Goal: Task Accomplishment & Management: Use online tool/utility

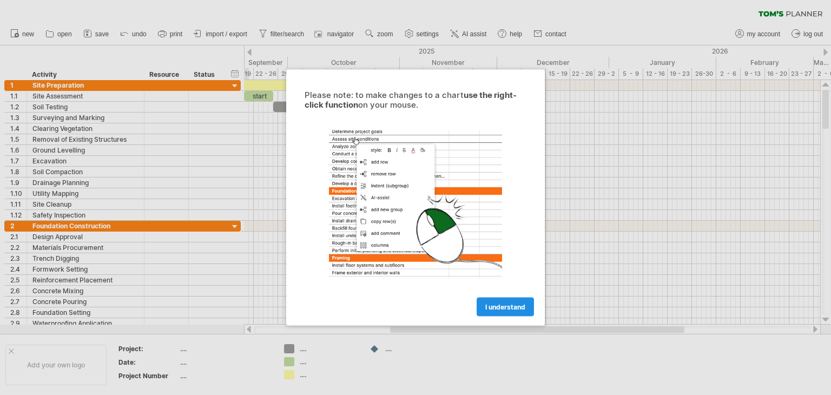
click at [511, 310] on span "I understand" at bounding box center [506, 307] width 40 height 8
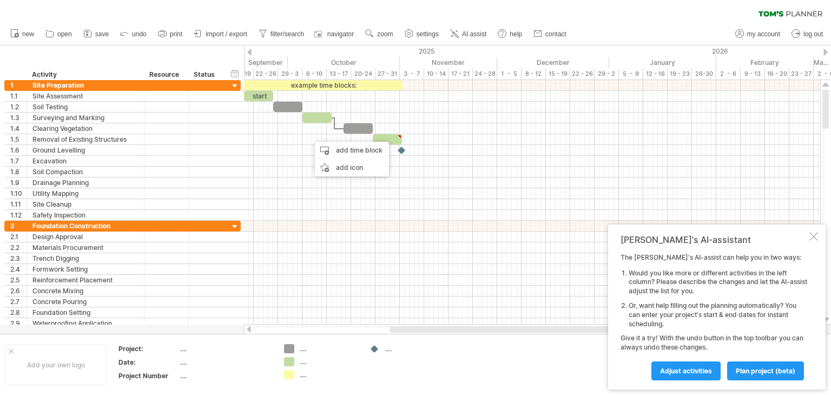
click at [576, 8] on div "clear filter reapply filter" at bounding box center [415, 11] width 831 height 23
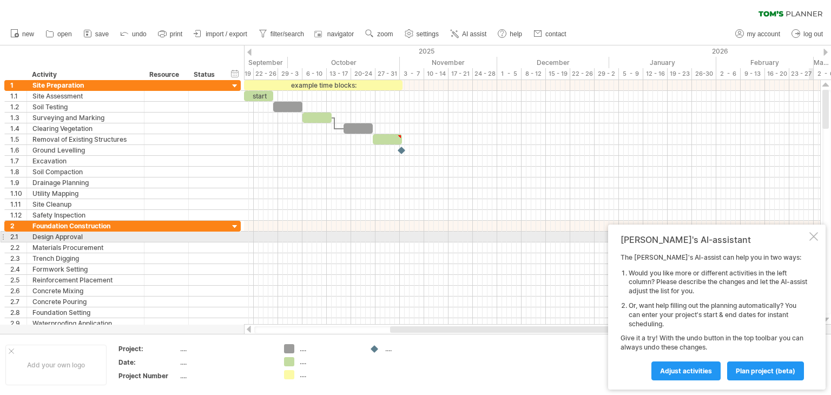
click at [811, 237] on div at bounding box center [814, 236] width 9 height 9
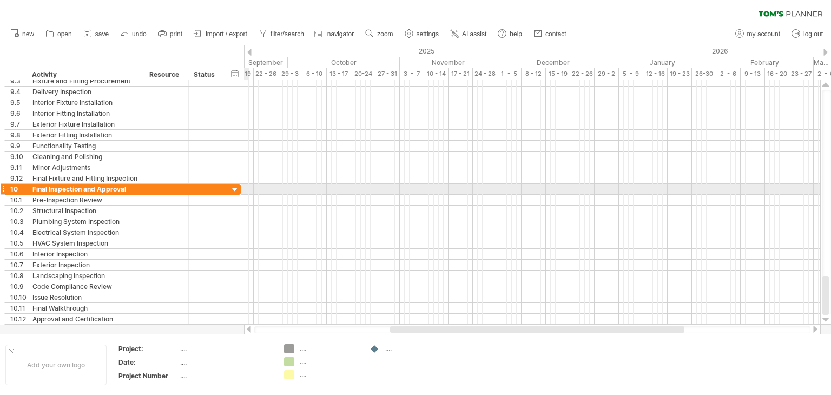
click at [234, 189] on div at bounding box center [235, 190] width 10 height 10
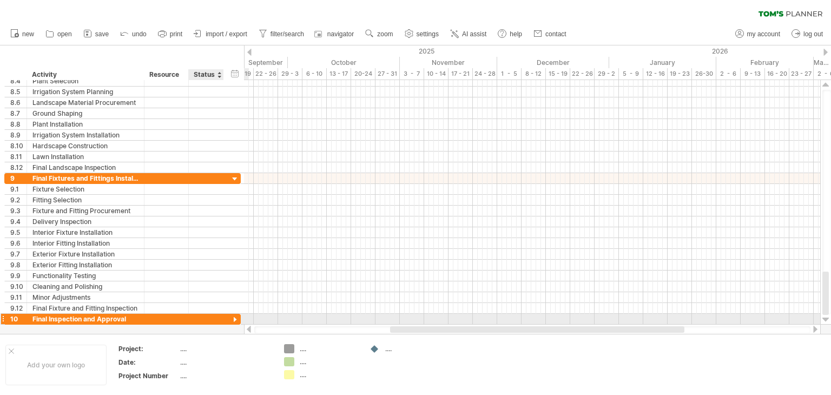
click at [238, 317] on div at bounding box center [235, 320] width 10 height 10
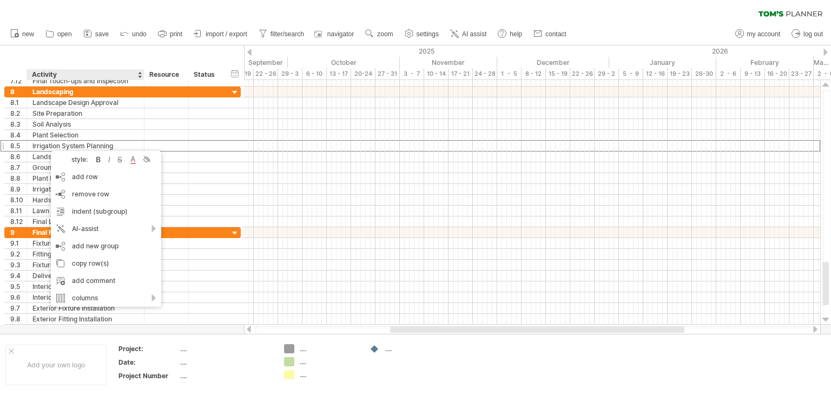
click at [244, 8] on div "clear filter reapply filter" at bounding box center [415, 11] width 831 height 23
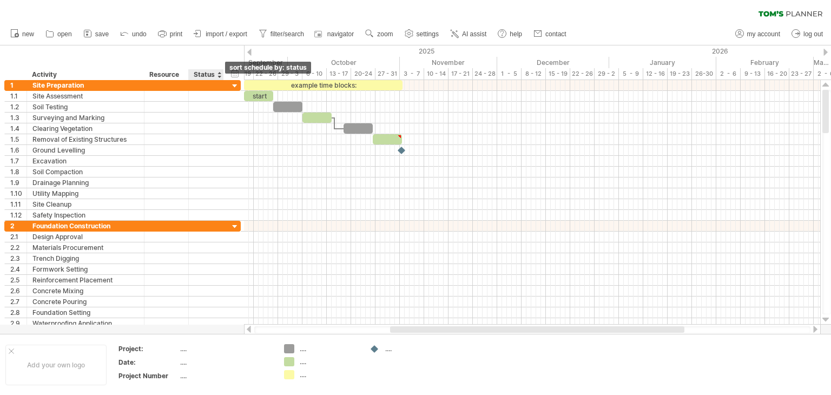
click at [217, 77] on div at bounding box center [219, 74] width 4 height 11
click at [234, 8] on div "clear filter reapply filter" at bounding box center [415, 11] width 831 height 23
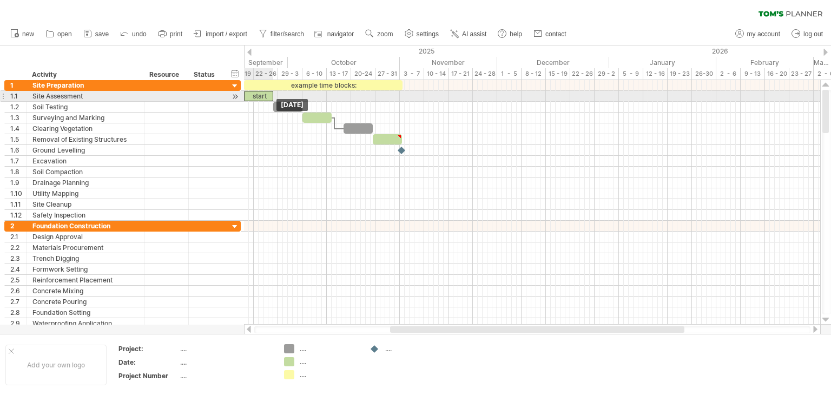
click at [262, 96] on div "start" at bounding box center [258, 96] width 29 height 10
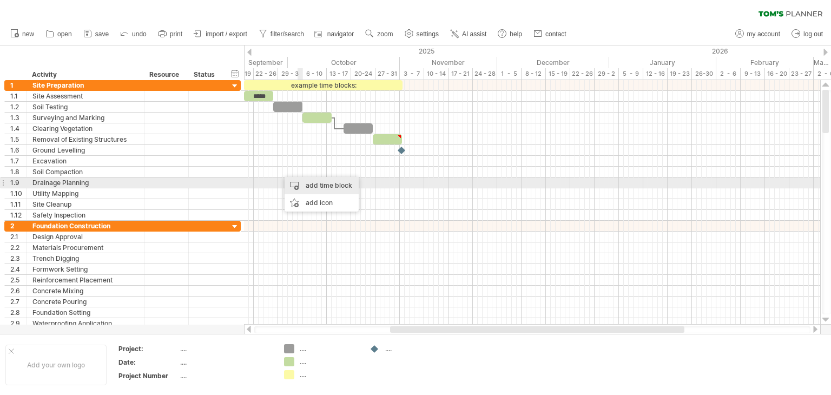
click at [313, 187] on div "add time block" at bounding box center [322, 185] width 74 height 17
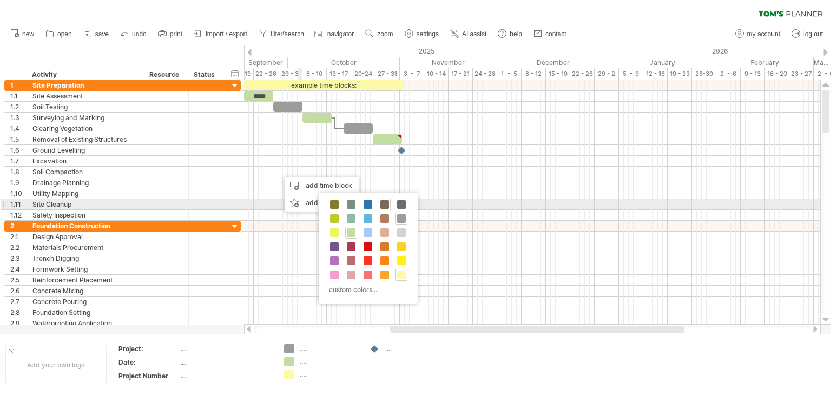
click at [388, 202] on div at bounding box center [385, 205] width 12 height 12
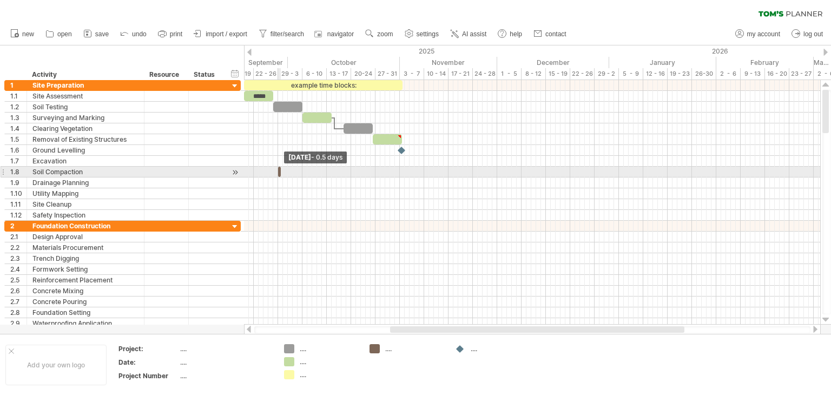
drag, startPoint x: 281, startPoint y: 170, endPoint x: 274, endPoint y: 172, distance: 7.7
click at [274, 172] on div "example time blocks: ***** [DATE] - 0.5 days [DATE]" at bounding box center [532, 202] width 576 height 245
drag, startPoint x: 282, startPoint y: 172, endPoint x: 296, endPoint y: 172, distance: 14.1
click at [296, 172] on span at bounding box center [295, 172] width 4 height 10
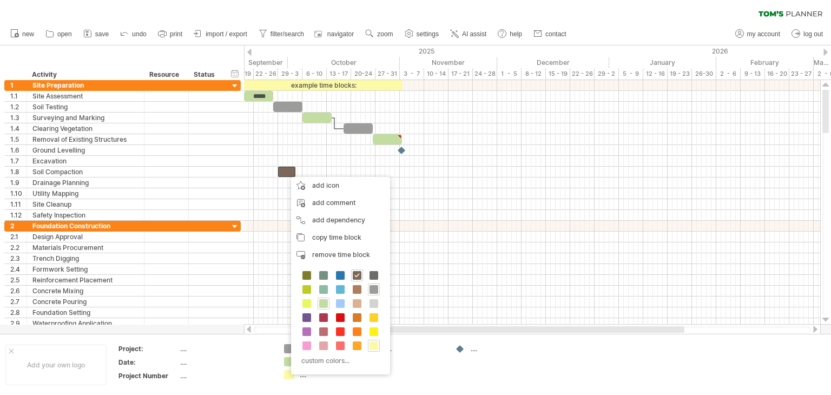
click at [392, 8] on div "clear filter reapply filter" at bounding box center [415, 11] width 831 height 23
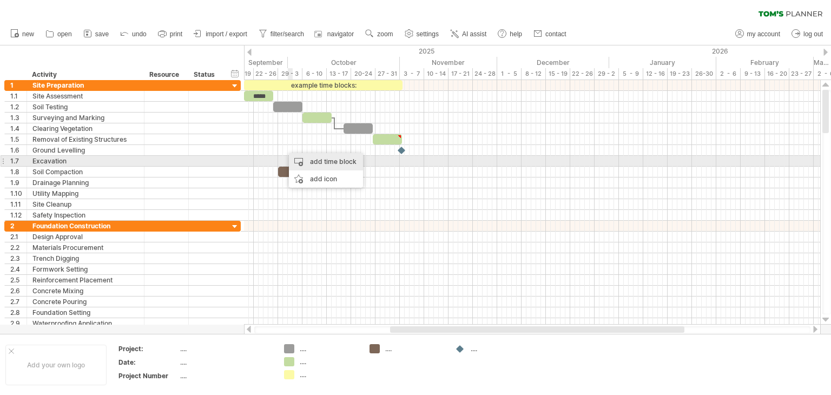
click at [314, 164] on div "add time block" at bounding box center [326, 161] width 74 height 17
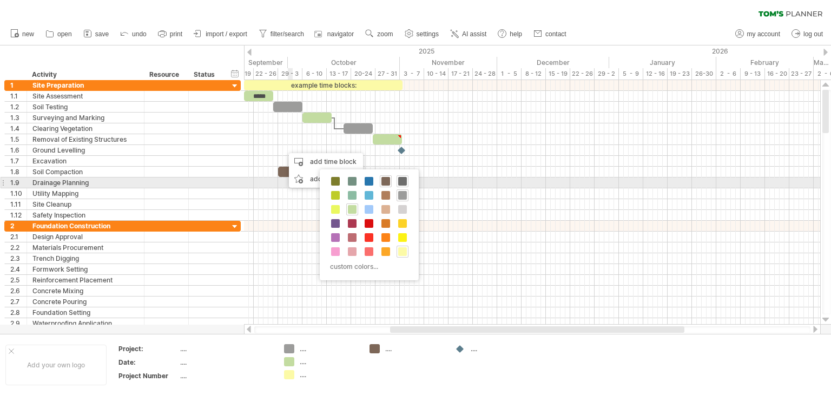
click at [403, 182] on span at bounding box center [402, 181] width 9 height 9
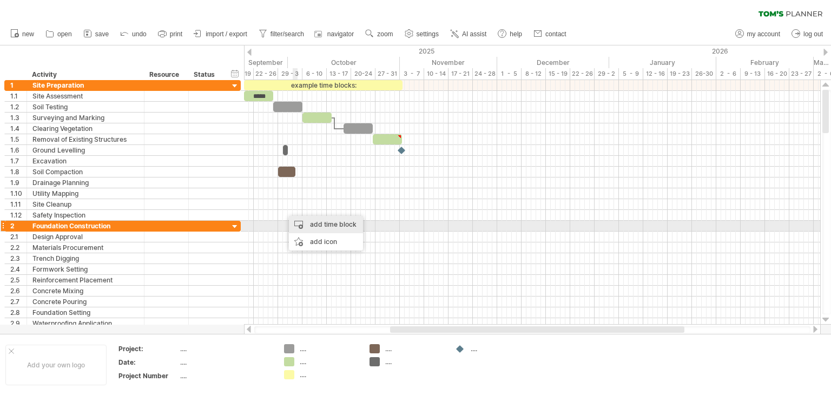
click at [311, 225] on div "add time block" at bounding box center [326, 224] width 74 height 17
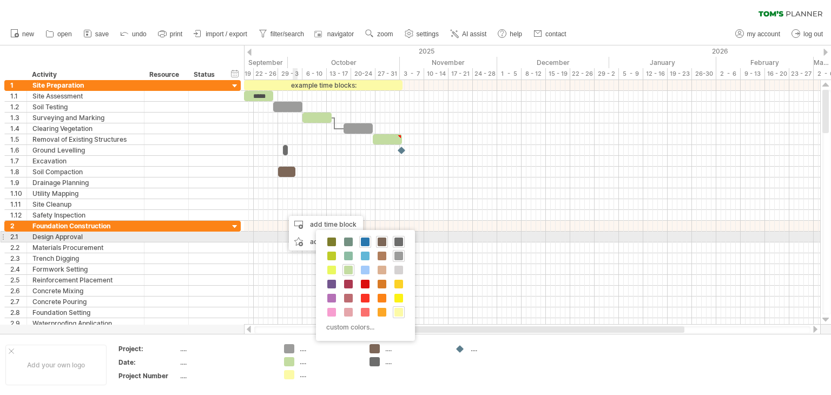
click at [365, 241] on span at bounding box center [365, 242] width 9 height 9
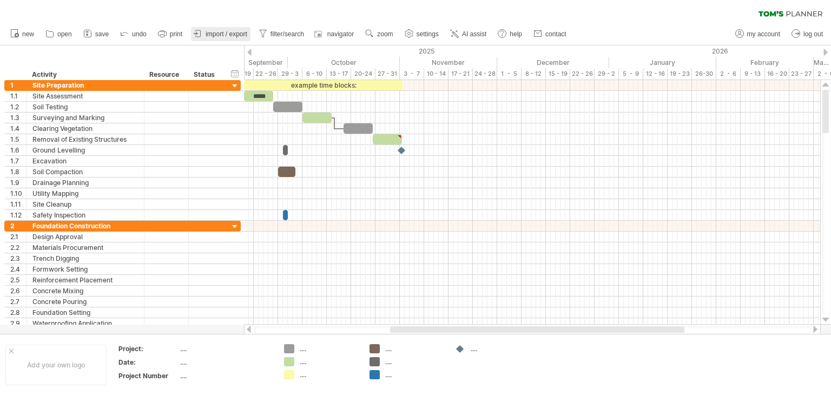
click at [226, 34] on span "import / export" at bounding box center [227, 34] width 42 height 8
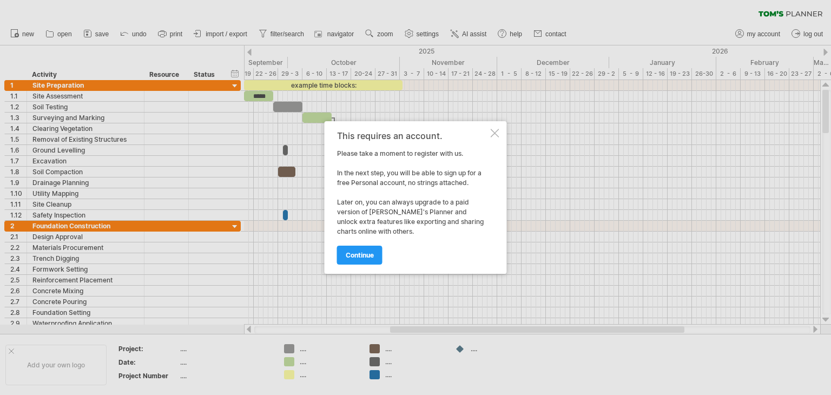
click at [378, 256] on link "continue" at bounding box center [359, 255] width 45 height 19
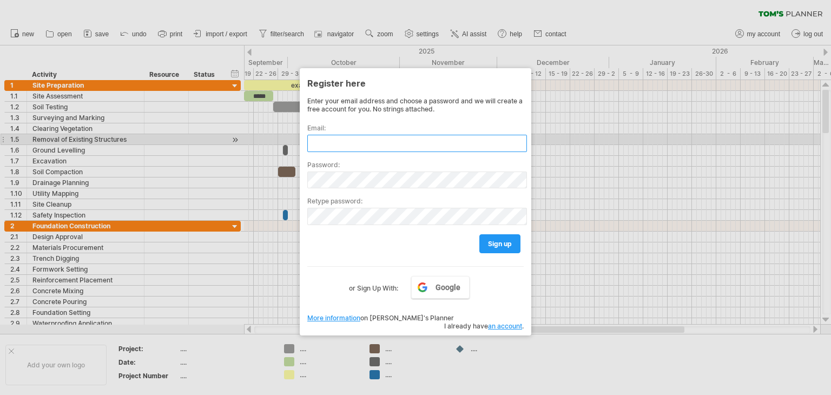
click at [355, 137] on input "text" at bounding box center [417, 143] width 220 height 17
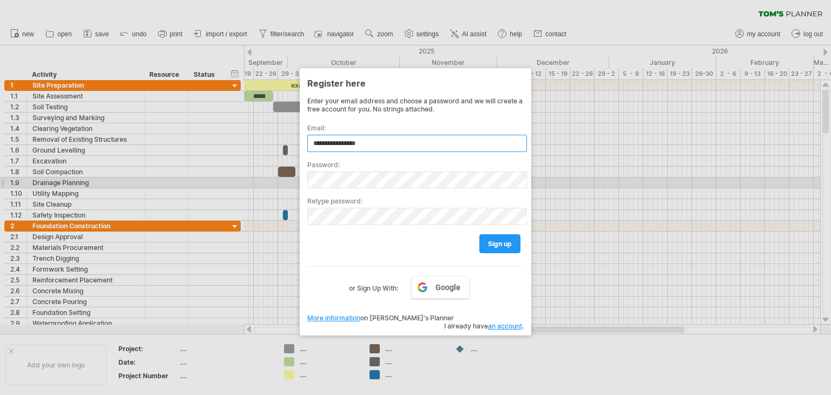
type input "**********"
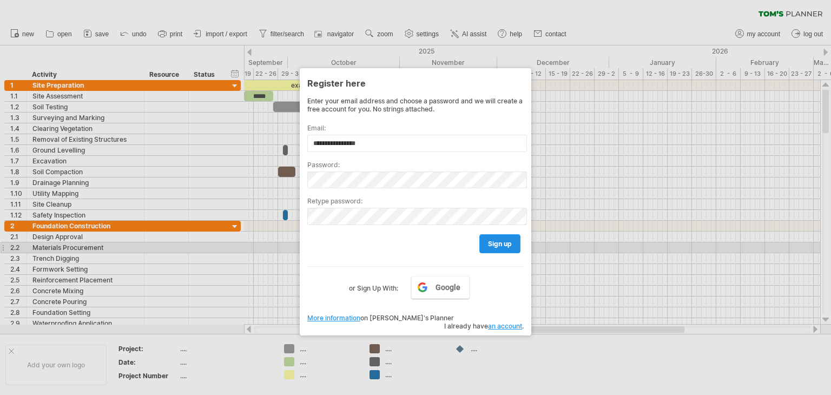
click at [502, 246] on span "sign up" at bounding box center [500, 244] width 24 height 8
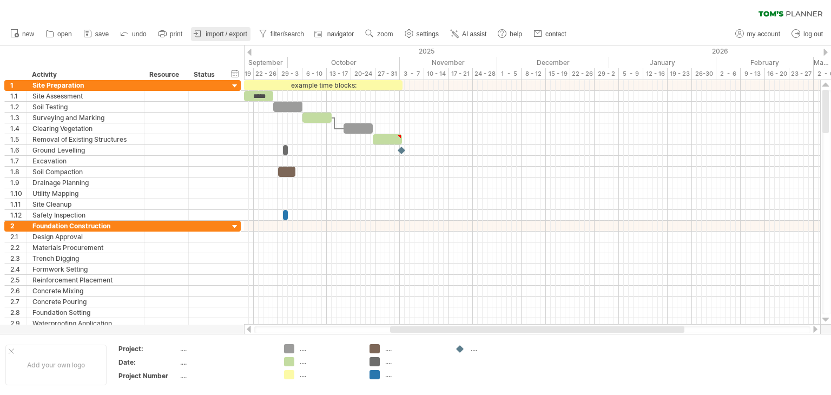
click at [214, 34] on span "import / export" at bounding box center [227, 34] width 42 height 8
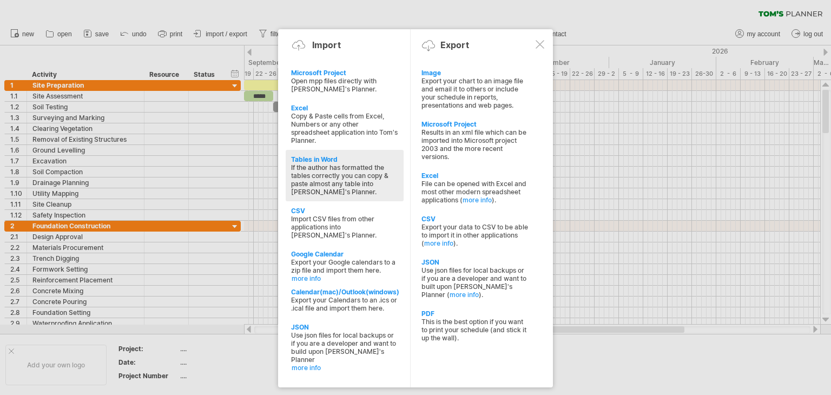
click at [329, 167] on div "If the author has formatted the tables correctly you can copy & paste almost an…" at bounding box center [344, 179] width 107 height 32
type textarea "**********"
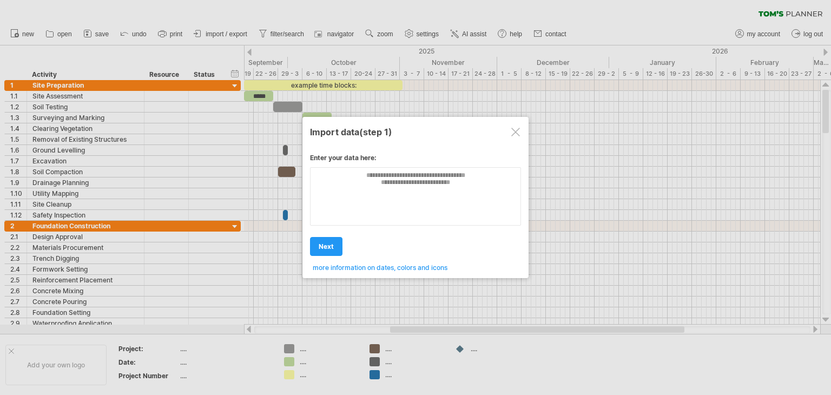
click at [519, 135] on div at bounding box center [515, 132] width 9 height 9
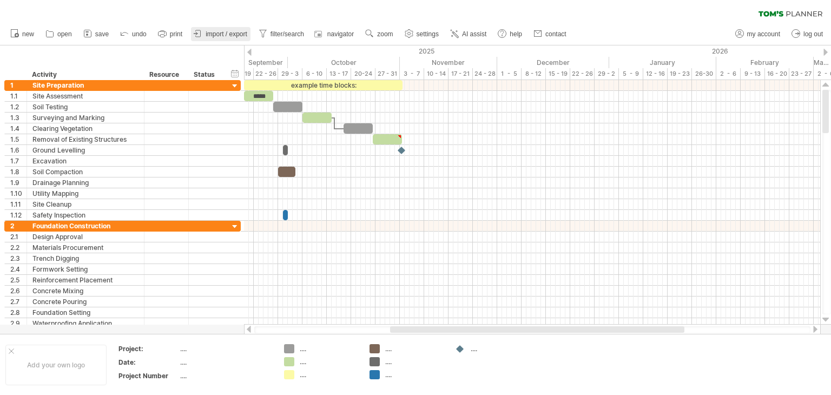
click at [235, 36] on span "import / export" at bounding box center [227, 34] width 42 height 8
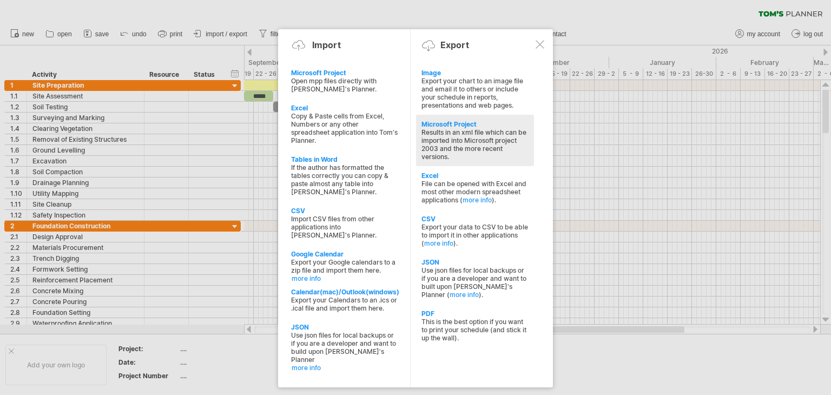
click at [452, 144] on div "Results in an xml file which can be imported into Microsoft project 2003 and th…" at bounding box center [475, 144] width 107 height 32
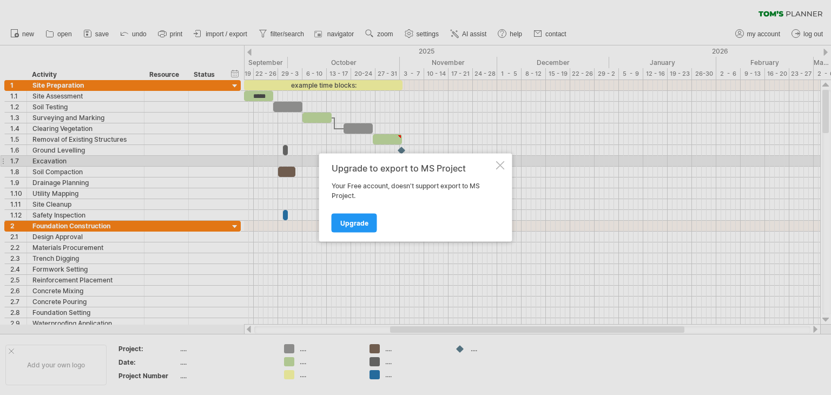
click at [501, 163] on div at bounding box center [500, 165] width 9 height 9
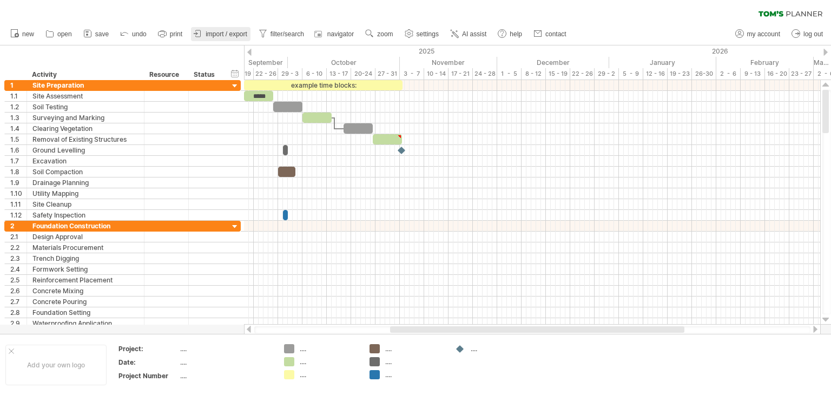
click at [235, 34] on span "import / export" at bounding box center [227, 34] width 42 height 8
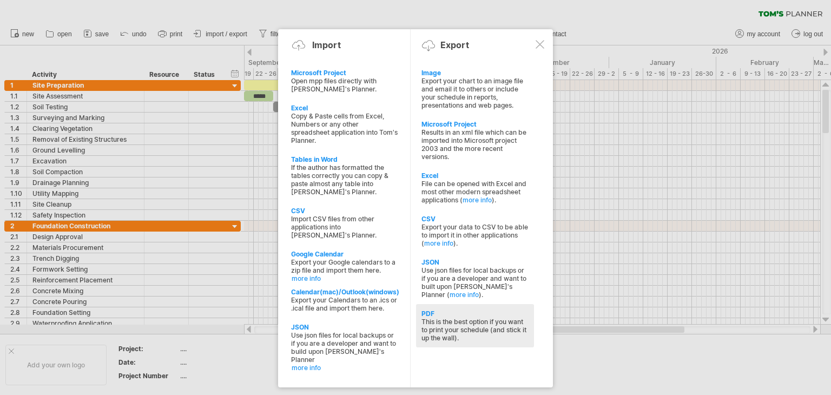
click at [451, 318] on div "PDF" at bounding box center [475, 314] width 107 height 8
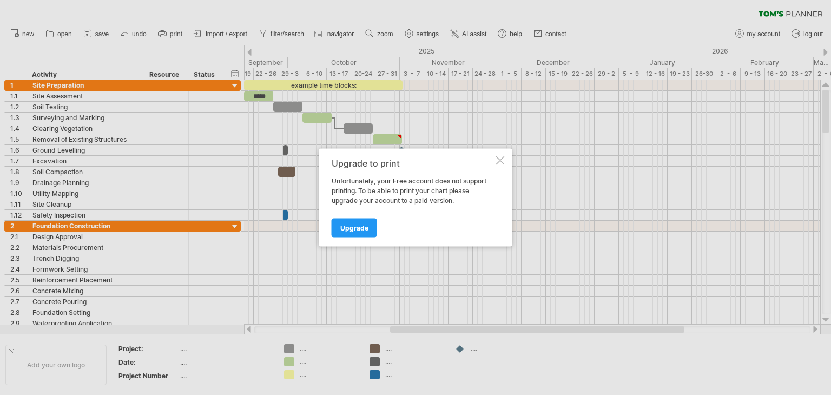
click at [500, 158] on div at bounding box center [500, 160] width 9 height 9
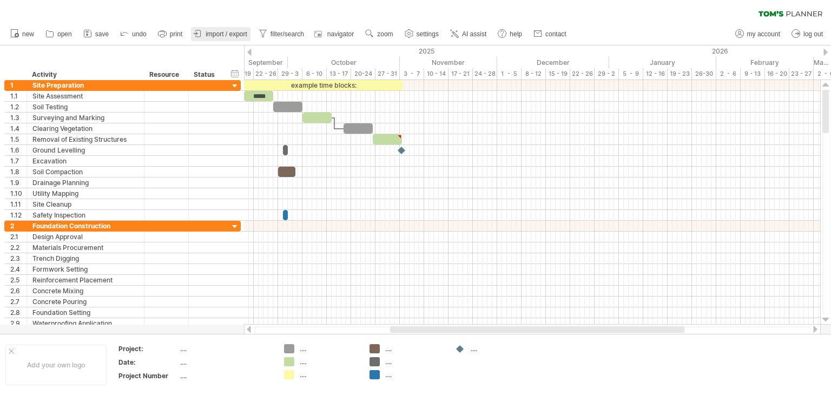
click at [228, 34] on span "import / export" at bounding box center [227, 34] width 42 height 8
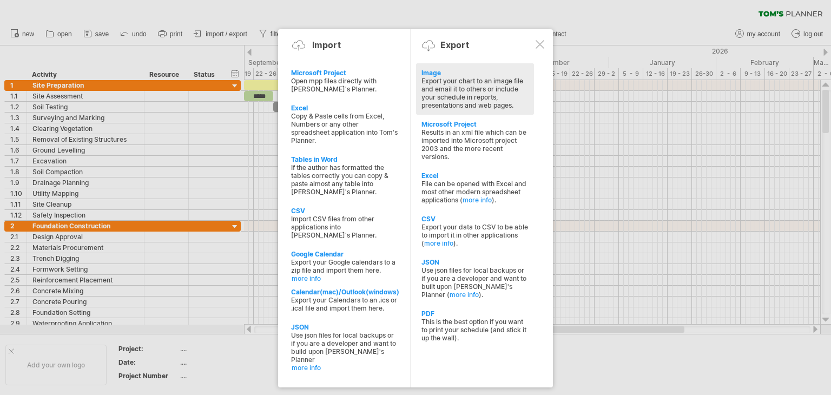
click at [450, 86] on div "Export your chart to an image file and email it to others or include your sched…" at bounding box center [475, 93] width 107 height 32
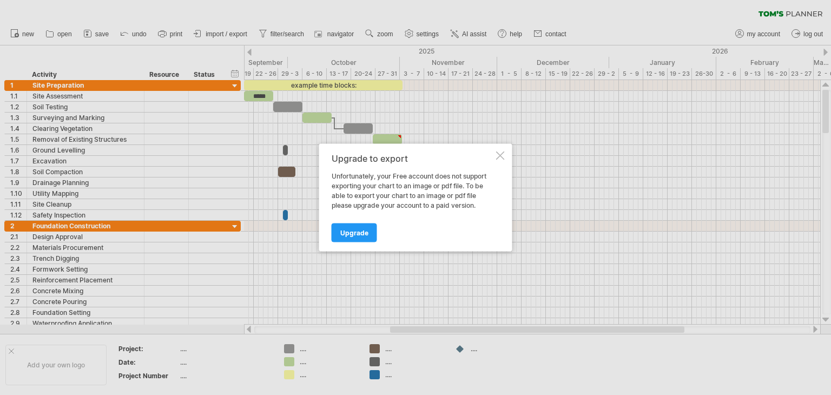
click at [505, 154] on div "Upgrade to export Unfortunately, your Free account does not support exporting y…" at bounding box center [415, 198] width 193 height 108
click at [500, 156] on div at bounding box center [500, 156] width 9 height 9
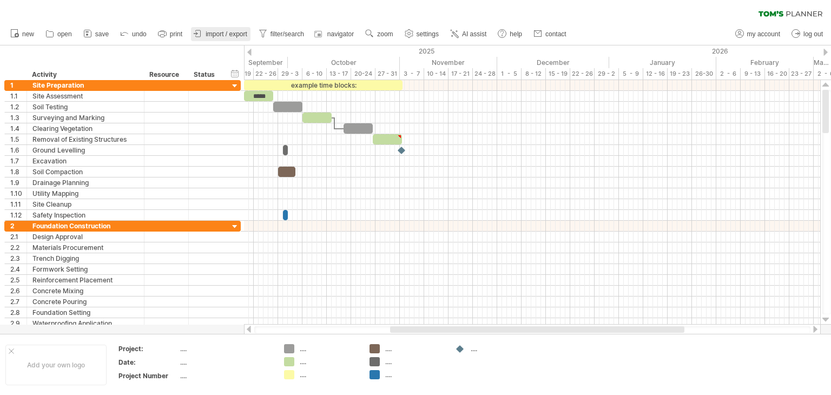
click at [223, 33] on span "import / export" at bounding box center [227, 34] width 42 height 8
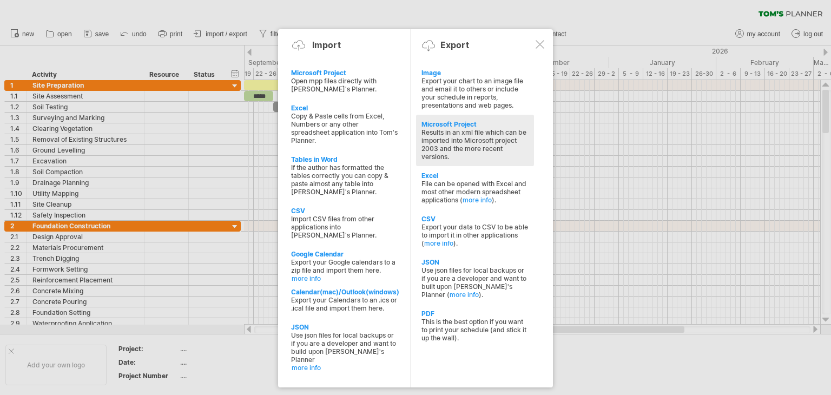
click at [451, 142] on div "Results in an xml file which can be imported into Microsoft project 2003 and th…" at bounding box center [475, 144] width 107 height 32
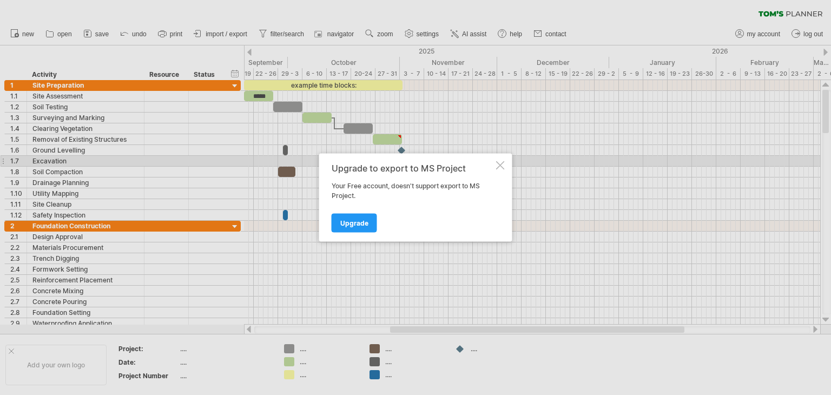
click at [497, 163] on div at bounding box center [500, 165] width 9 height 9
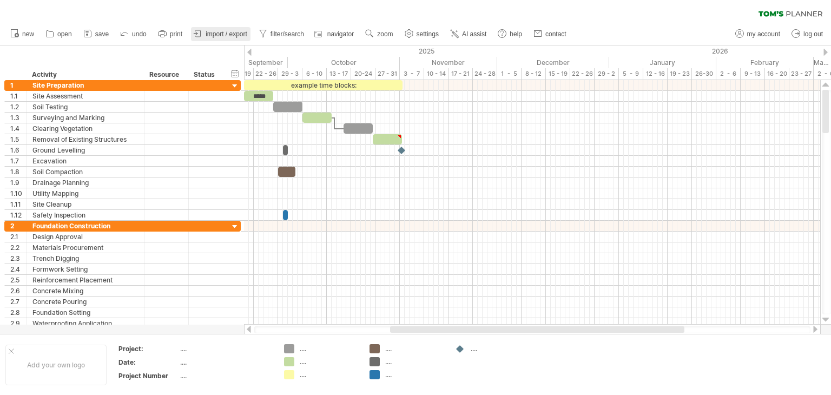
click at [234, 37] on span "import / export" at bounding box center [227, 34] width 42 height 8
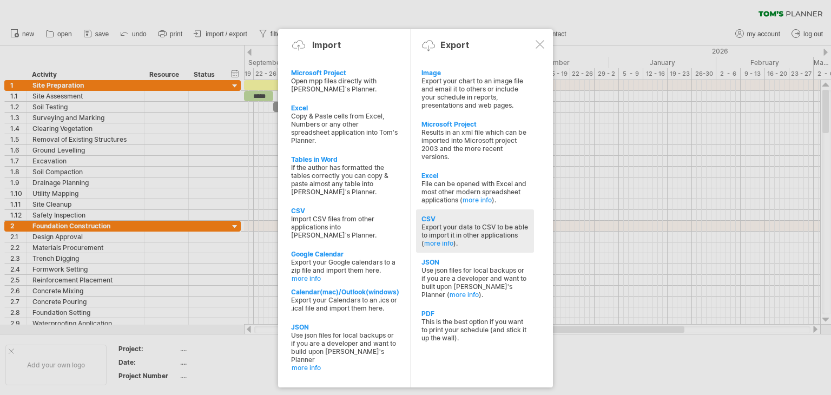
click at [456, 229] on div "Export your data to CSV to be able to import it in other applications ( more in…" at bounding box center [475, 235] width 107 height 24
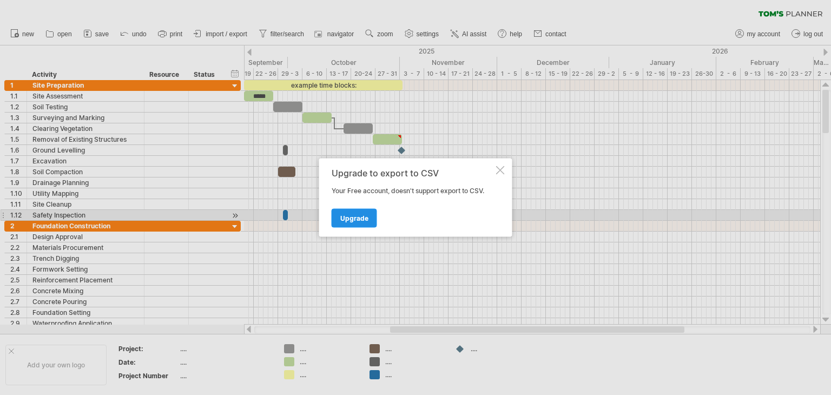
click at [358, 214] on span "Upgrade" at bounding box center [354, 218] width 28 height 8
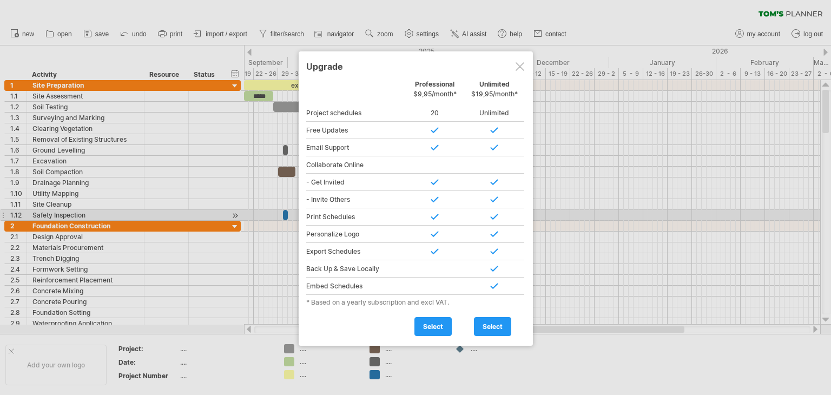
click at [516, 65] on div at bounding box center [520, 66] width 9 height 9
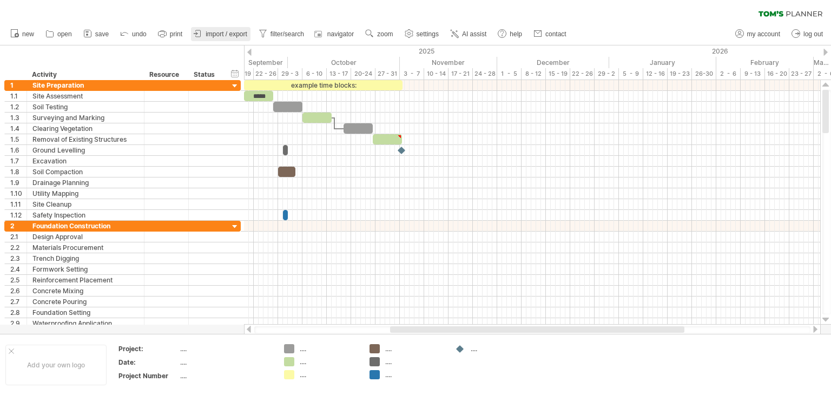
click at [204, 32] on icon at bounding box center [198, 33] width 11 height 11
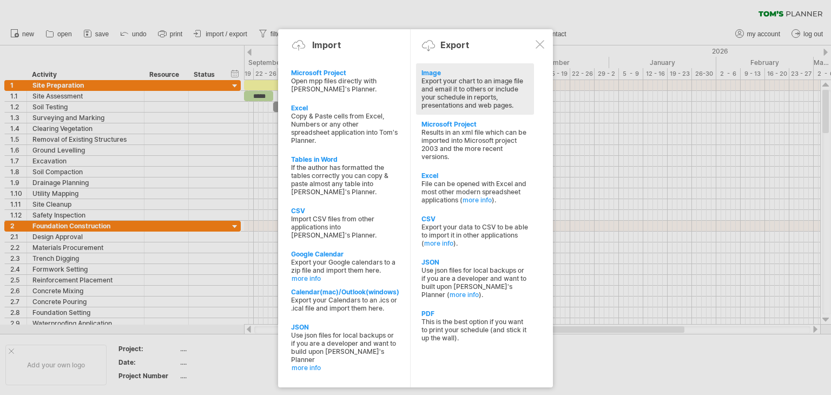
click at [436, 81] on div "Export your chart to an image file and email it to others or include your sched…" at bounding box center [475, 93] width 107 height 32
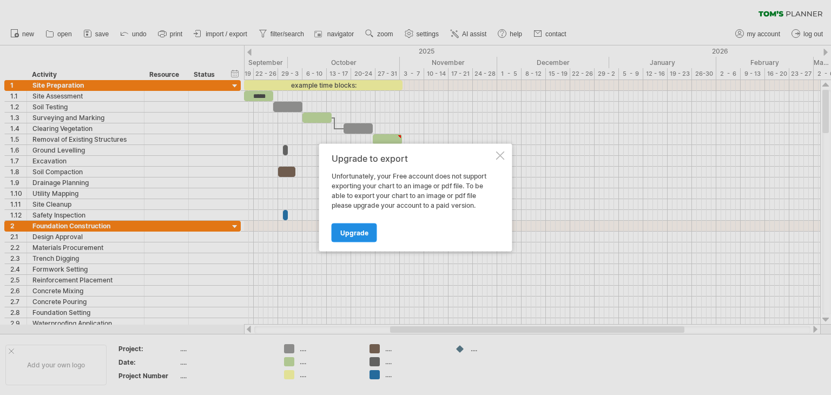
click at [359, 228] on link "Upgrade" at bounding box center [354, 233] width 45 height 19
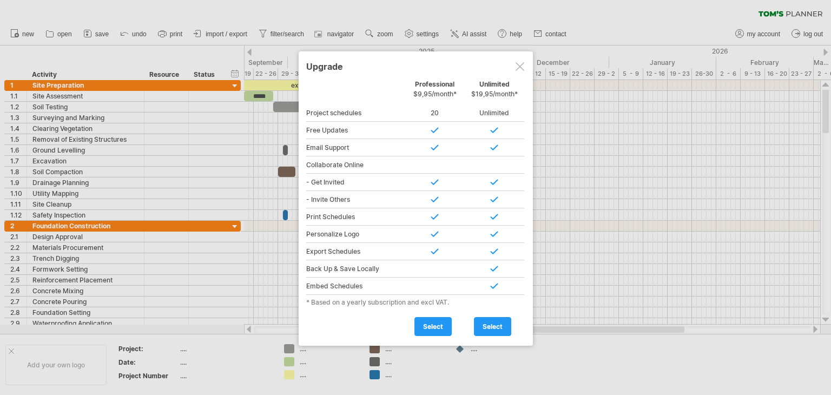
click at [519, 66] on div at bounding box center [520, 66] width 9 height 9
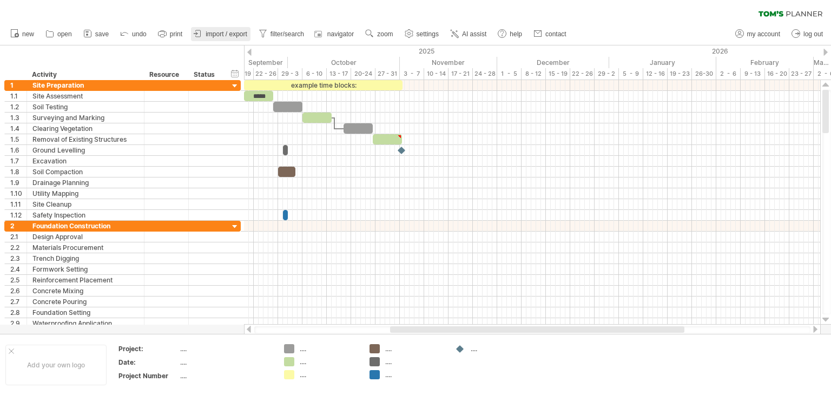
click at [241, 36] on span "import / export" at bounding box center [227, 34] width 42 height 8
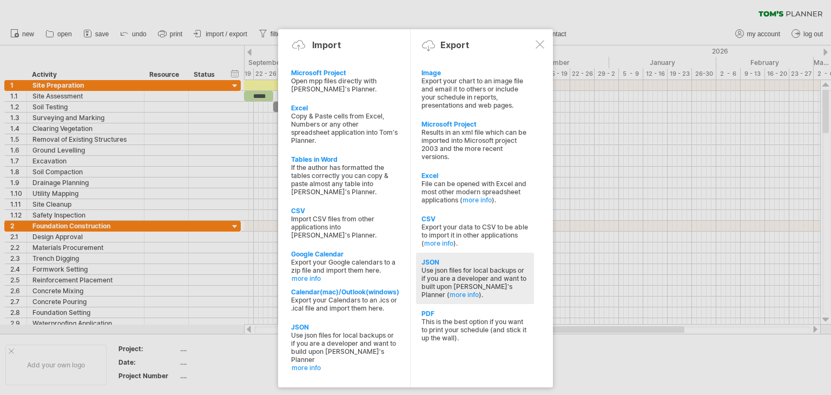
click at [445, 283] on div "Use json files for local backups or if you are a developer and want to built up…" at bounding box center [475, 282] width 107 height 32
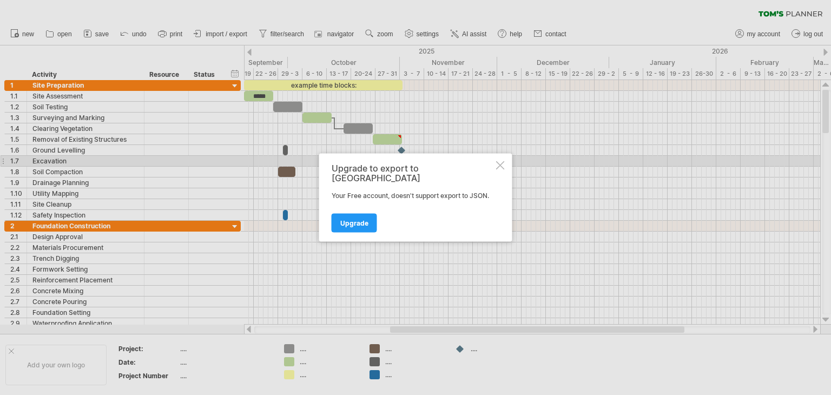
click at [501, 166] on div at bounding box center [500, 165] width 9 height 9
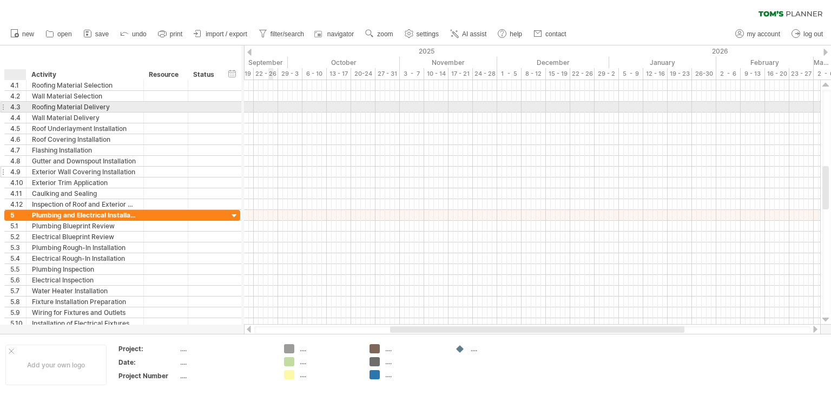
drag, startPoint x: 22, startPoint y: 107, endPoint x: 22, endPoint y: 173, distance: 65.5
click at [22, 173] on div "**********" at bounding box center [122, 145] width 236 height 130
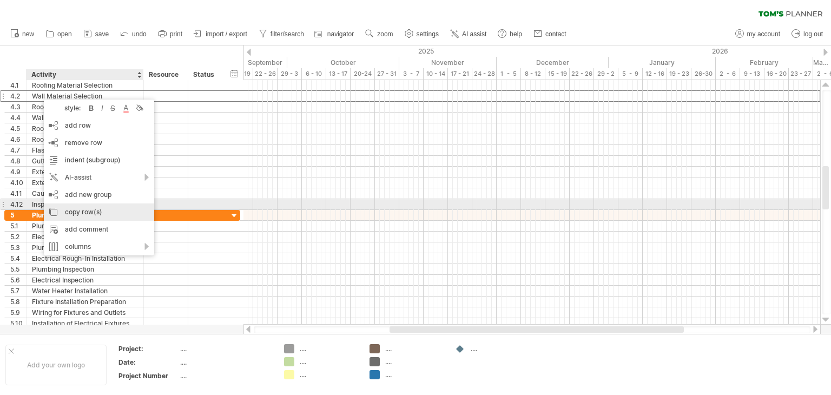
click at [65, 209] on div "copy row(s)" at bounding box center [99, 212] width 110 height 17
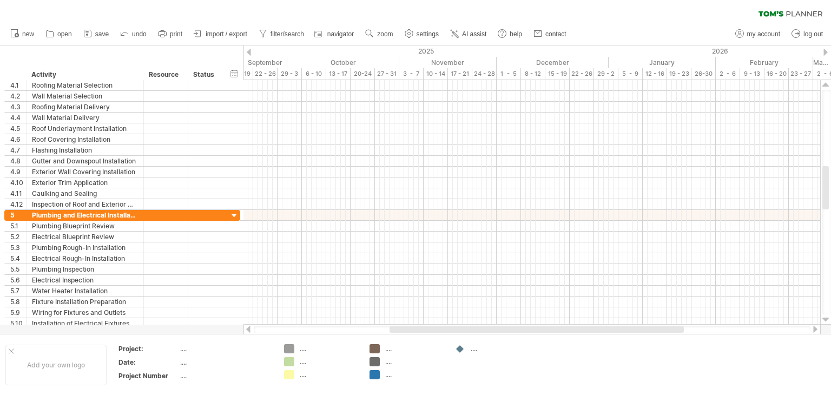
click at [594, 13] on div "clear filter reapply filter" at bounding box center [415, 11] width 831 height 23
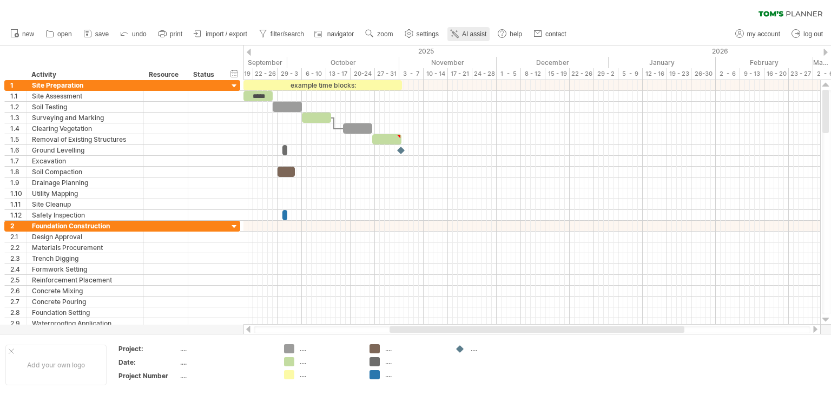
click at [464, 28] on link "AI assist" at bounding box center [469, 34] width 42 height 14
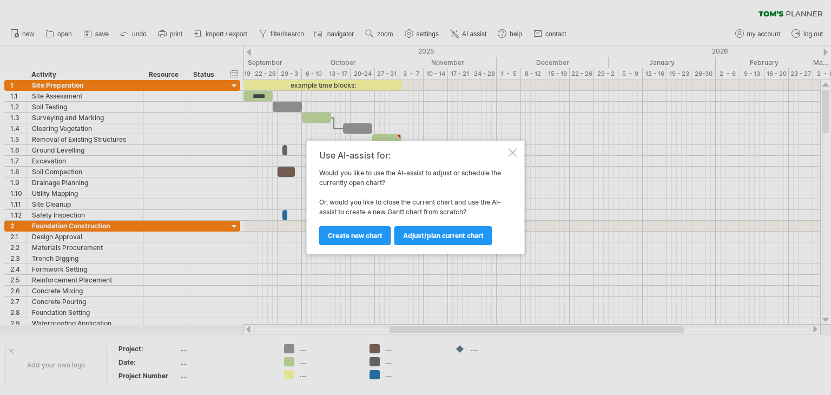
click at [509, 152] on div at bounding box center [513, 152] width 9 height 9
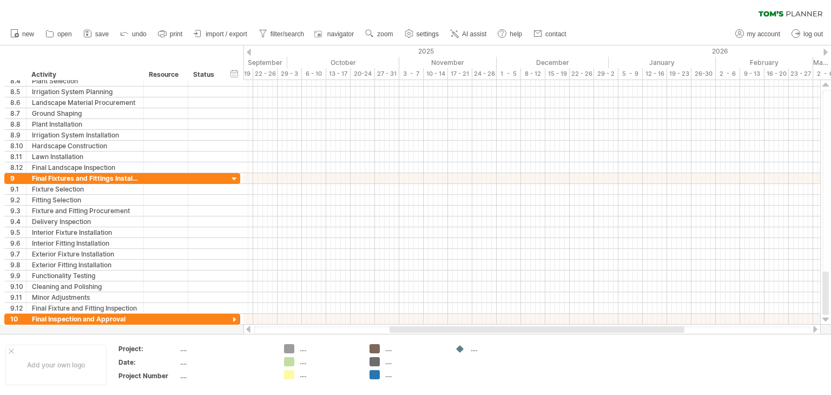
click at [666, 14] on div "clear filter reapply filter" at bounding box center [415, 11] width 831 height 23
